Goal: Check status

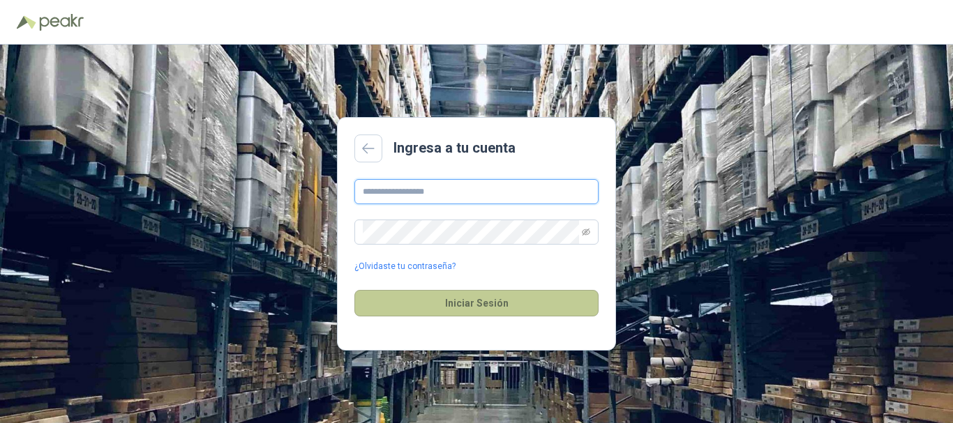
type input "**********"
click at [447, 299] on button "Iniciar Sesión" at bounding box center [476, 303] width 244 height 27
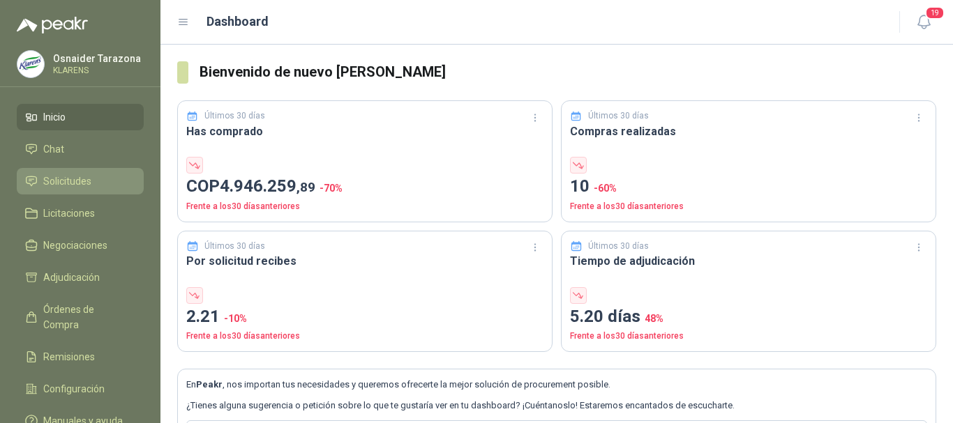
click at [95, 176] on li "Solicitudes" at bounding box center [80, 181] width 110 height 15
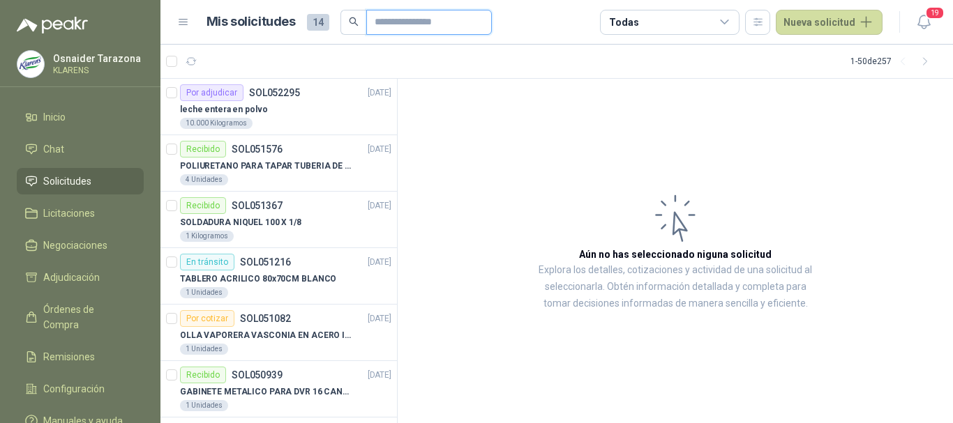
click at [428, 22] on input "text" at bounding box center [424, 22] width 98 height 24
click at [299, 265] on div "En tránsito SOL051216 [DATE]" at bounding box center [285, 262] width 211 height 17
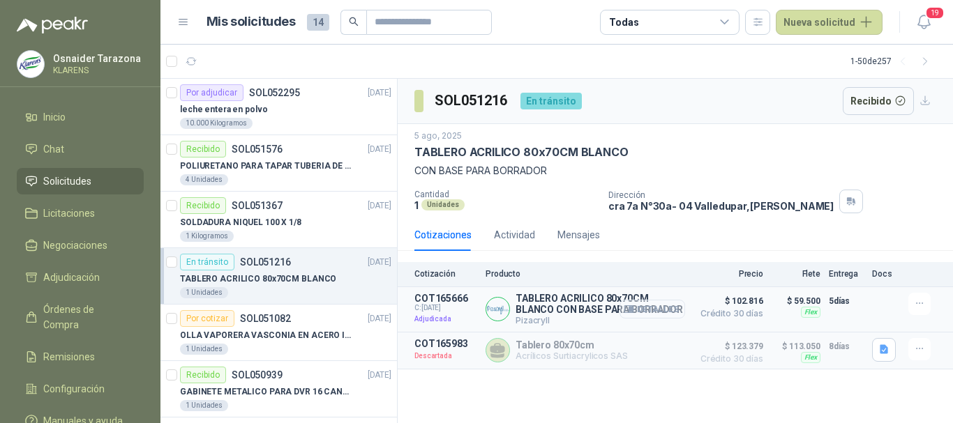
click at [677, 312] on button "Detalles" at bounding box center [653, 309] width 66 height 19
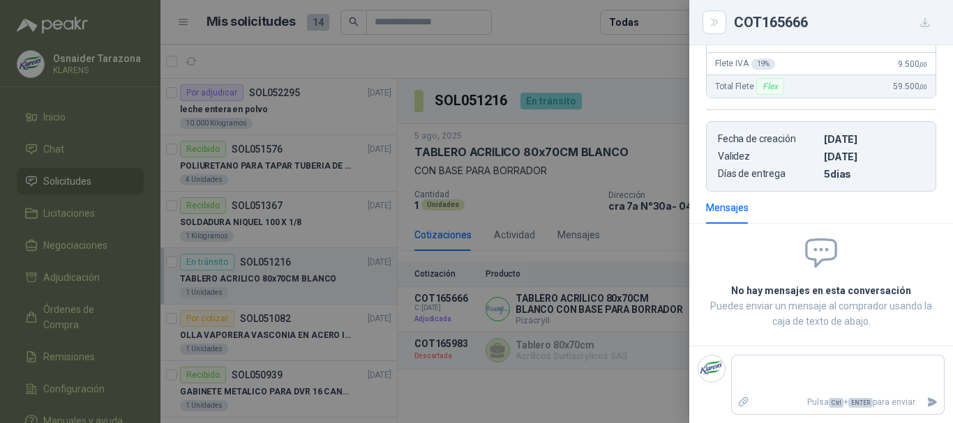
scroll to position [225, 0]
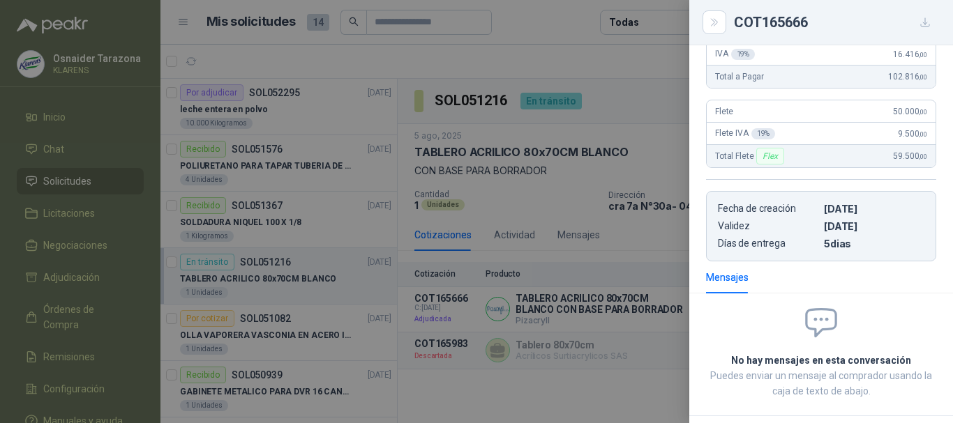
click at [620, 179] on div at bounding box center [476, 211] width 953 height 423
